Goal: Task Accomplishment & Management: Complete application form

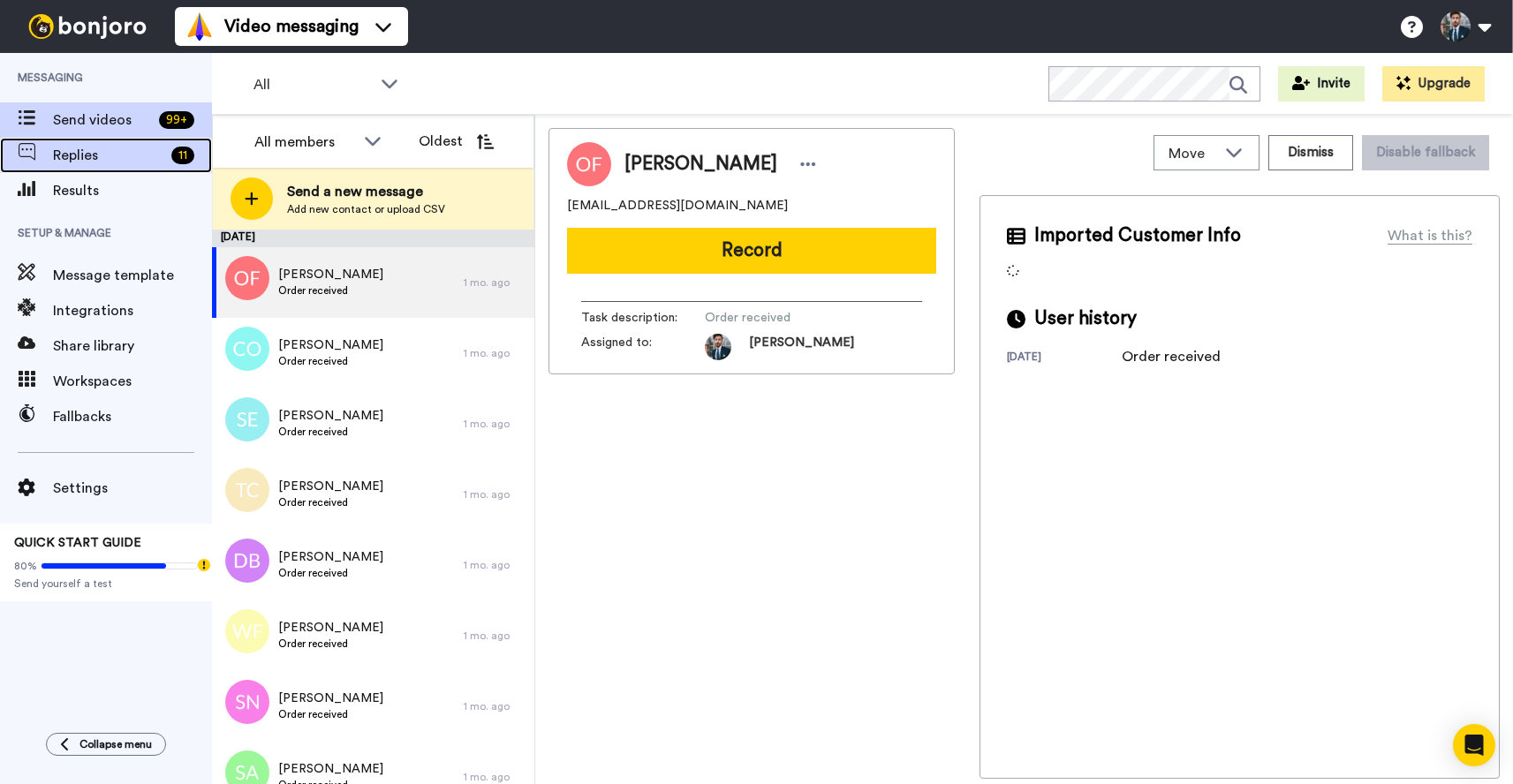
click at [56, 155] on span "Replies" at bounding box center [108, 155] width 111 height 21
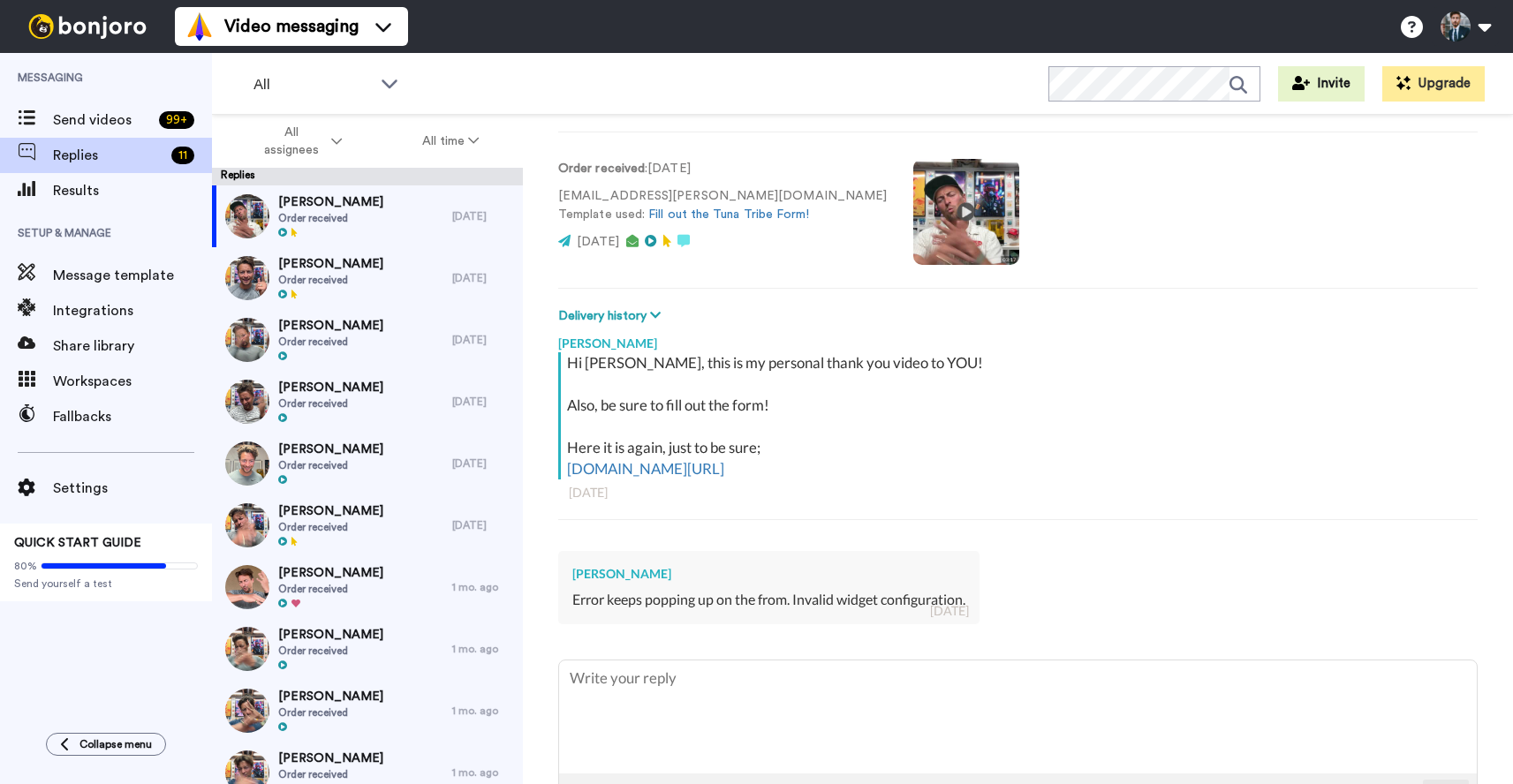
scroll to position [151, 0]
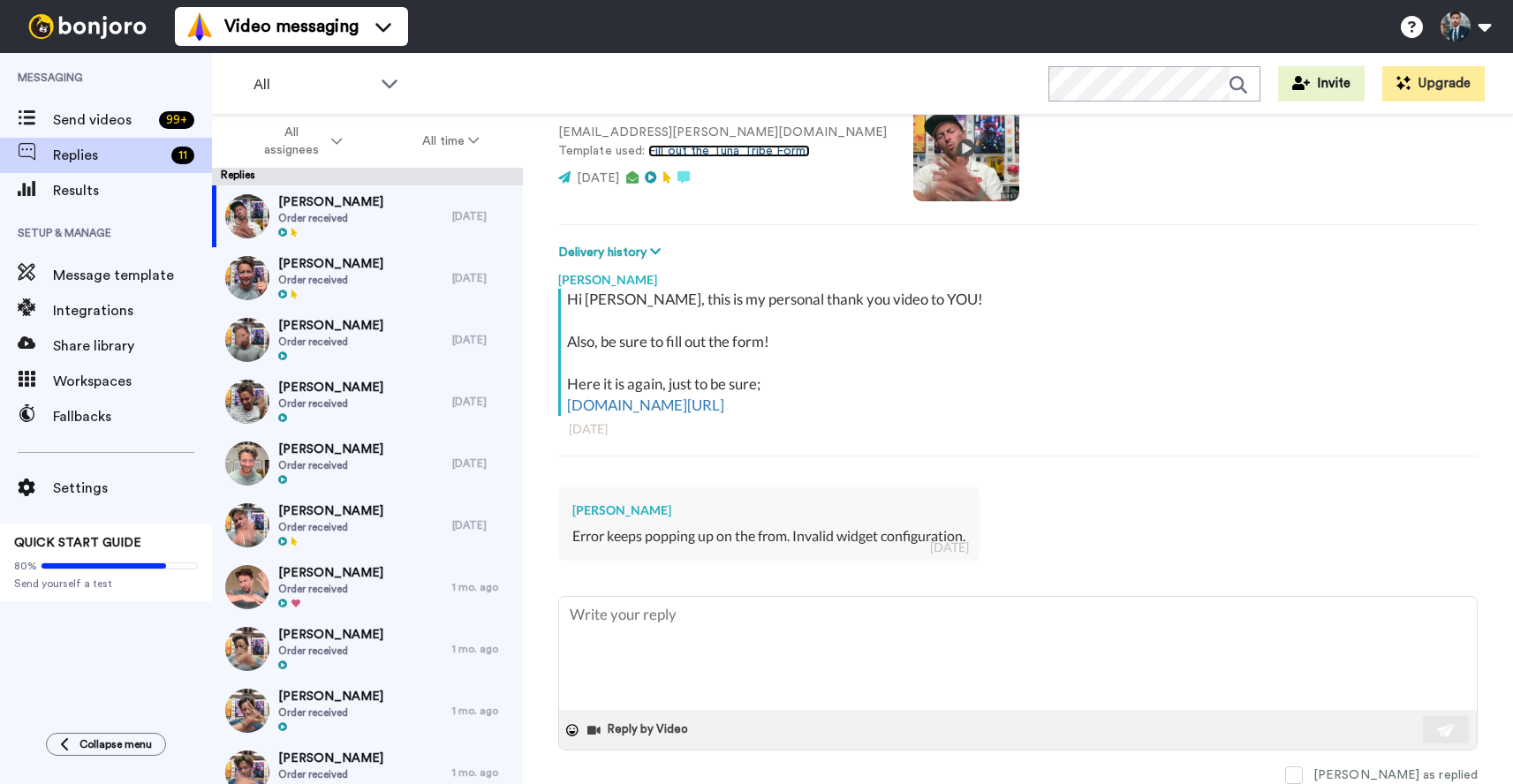
click at [725, 146] on link "Fill out the Tuna Tribe Form!" at bounding box center [729, 150] width 161 height 13
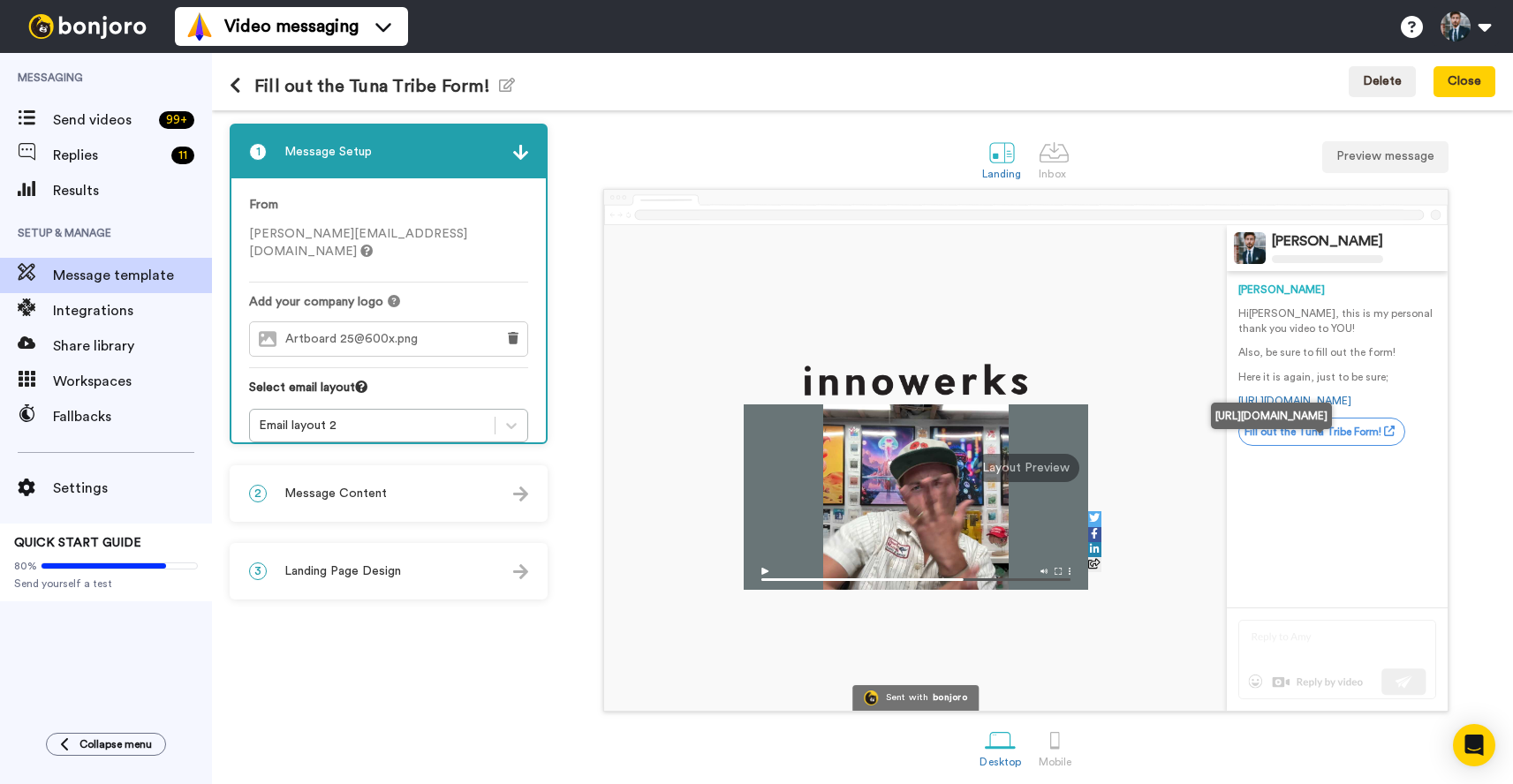
click at [1282, 444] on link "Fill out the Tuna Tribe Form!" at bounding box center [1322, 432] width 167 height 28
click at [1373, 446] on link "Fill out the Tuna Tribe Form!" at bounding box center [1322, 432] width 167 height 28
click at [754, 572] on img at bounding box center [915, 574] width 345 height 31
